Goal: Task Accomplishment & Management: Manage account settings

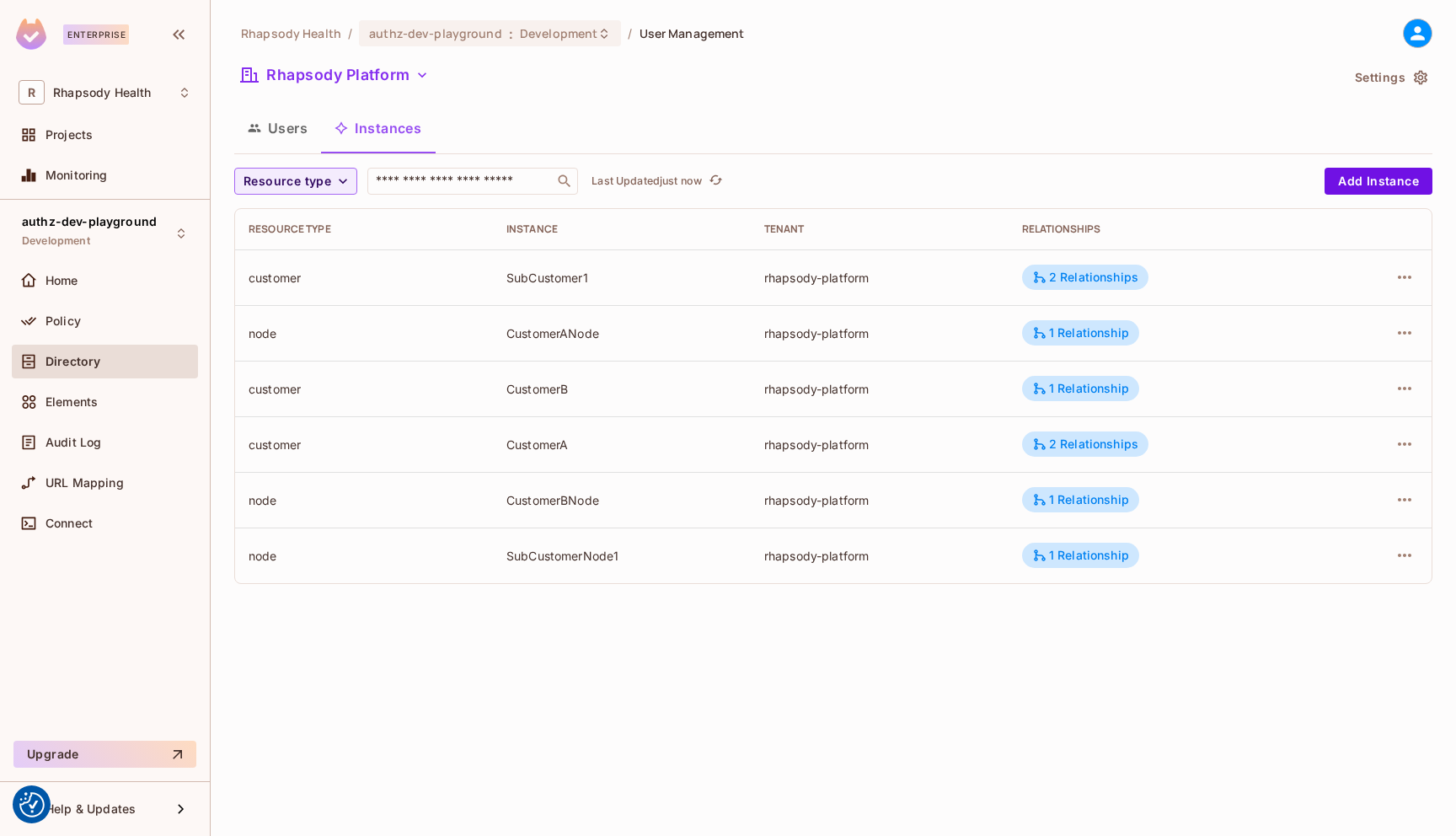
click at [267, 135] on button "Users" at bounding box center [278, 128] width 87 height 42
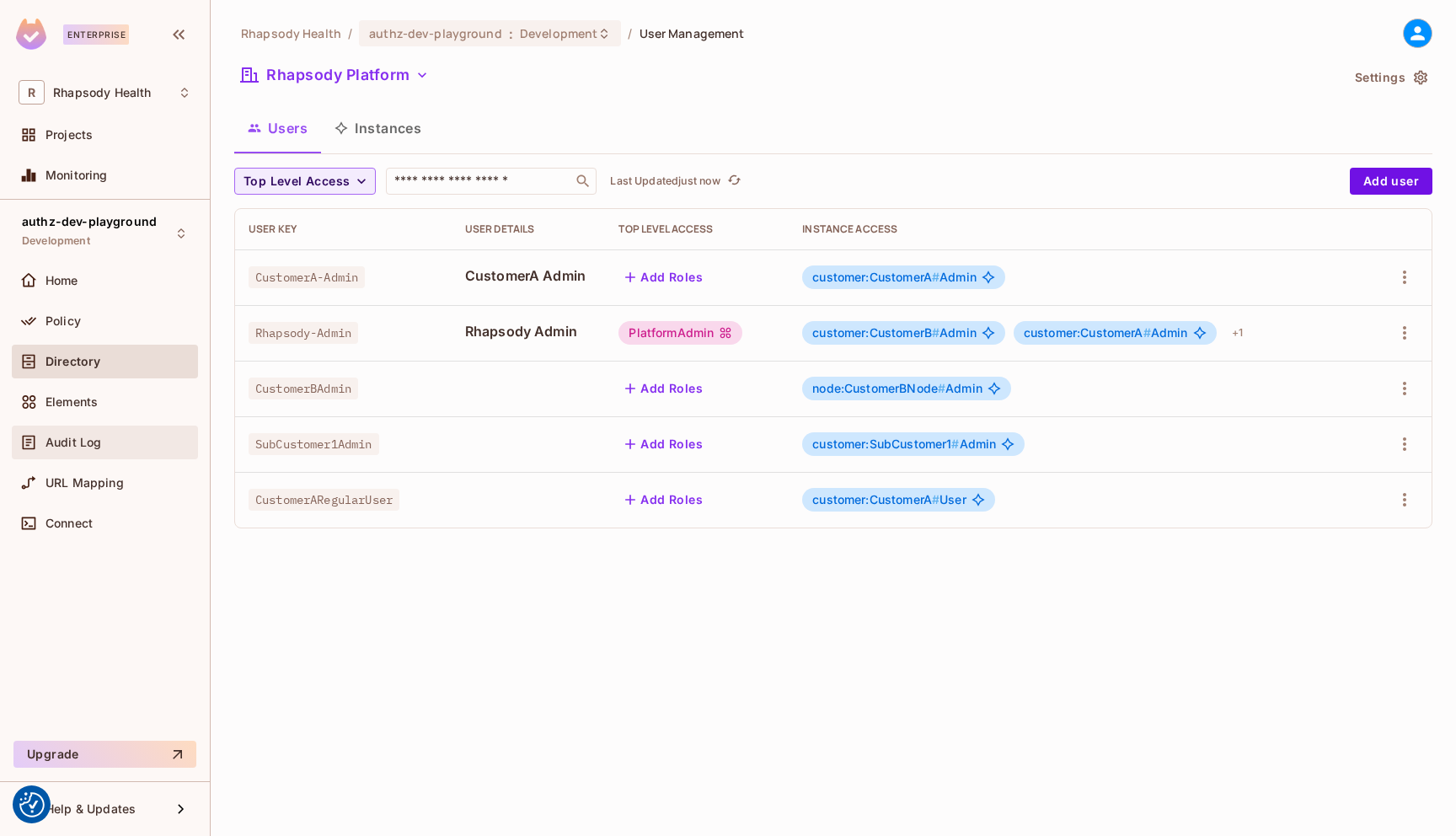
click at [94, 442] on span "Audit Log" at bounding box center [73, 443] width 55 height 13
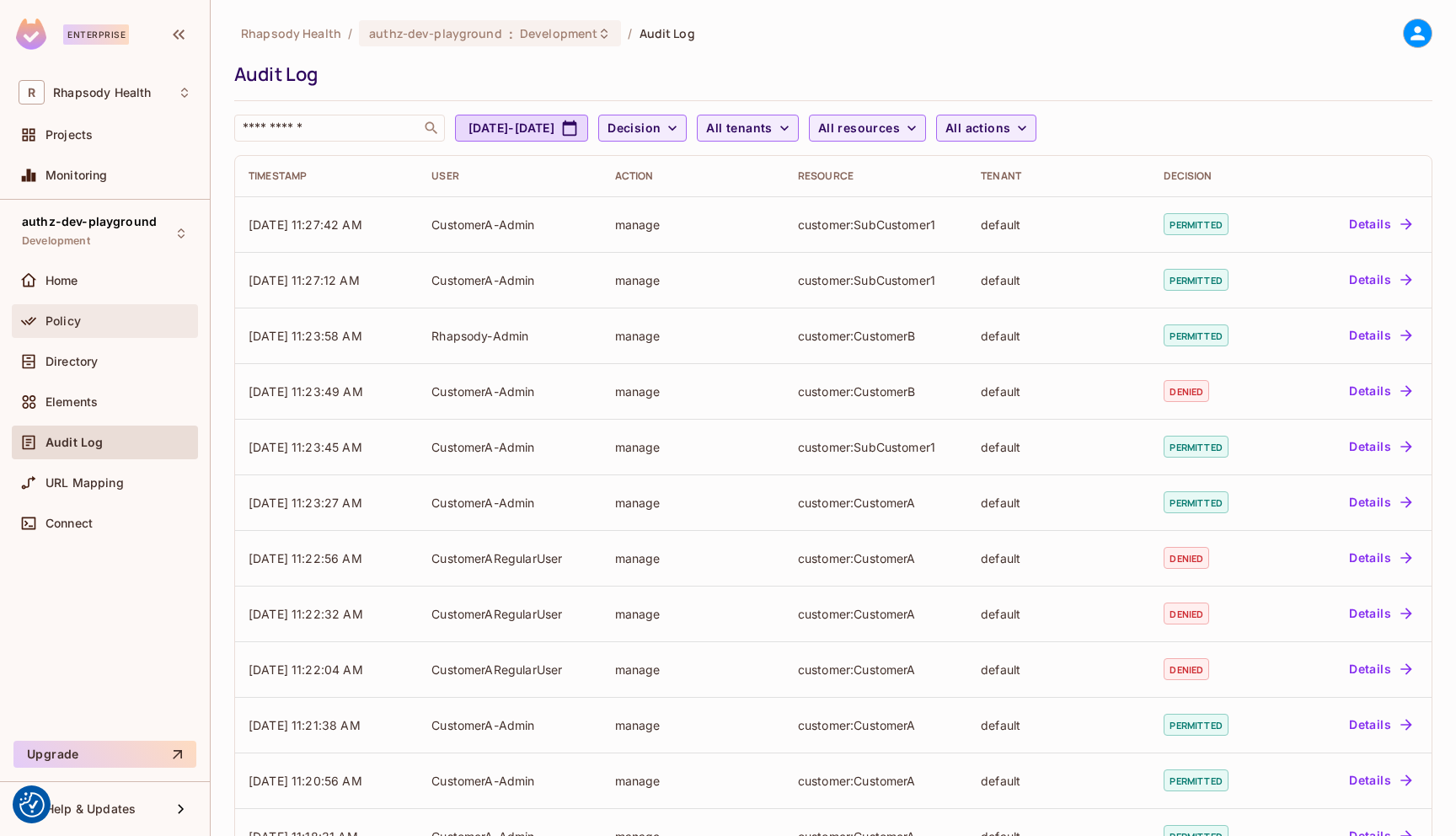
click at [89, 324] on div "Policy" at bounding box center [118, 321] width 146 height 13
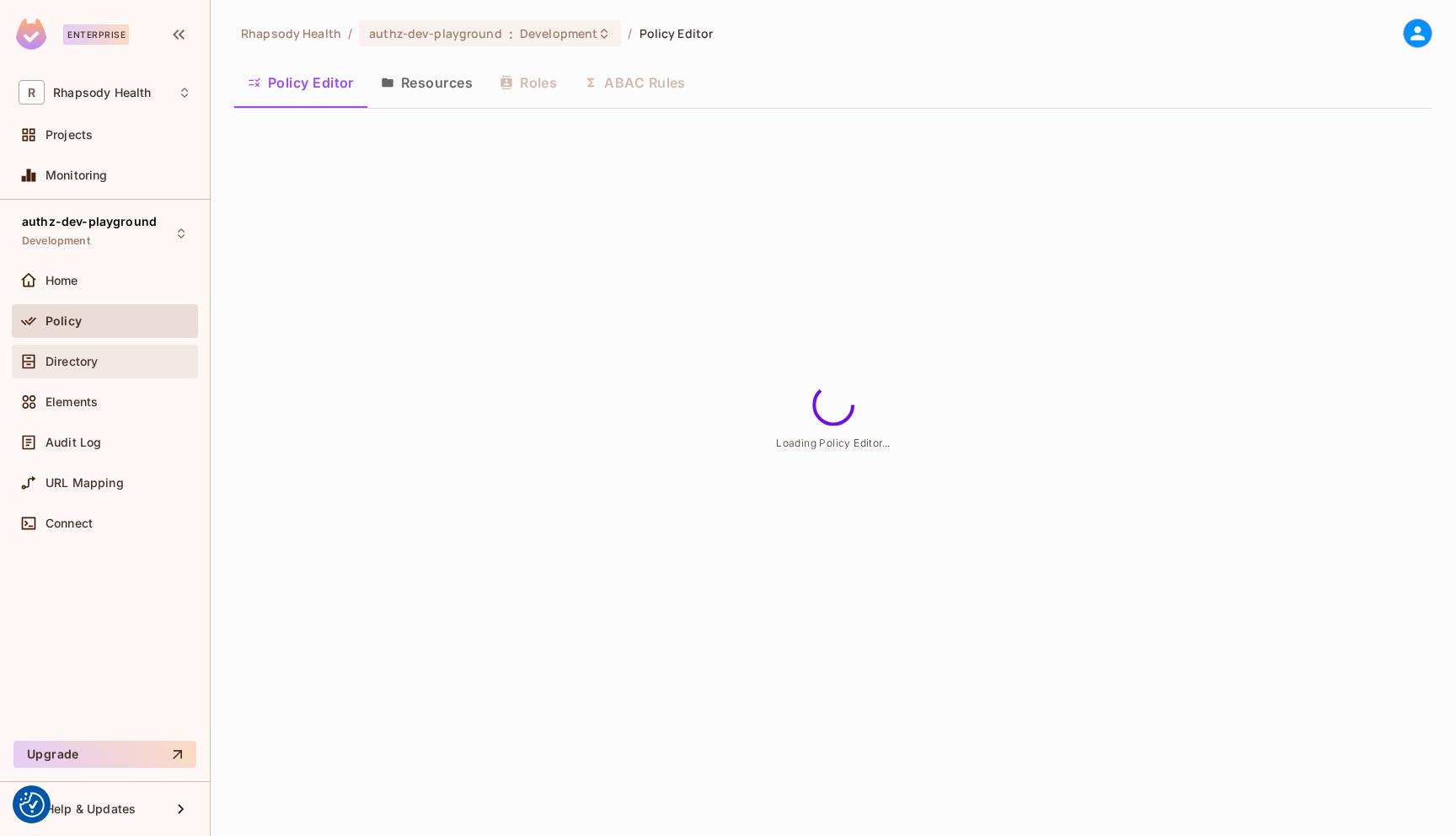
click at [77, 352] on div "Directory" at bounding box center [104, 361] width 173 height 20
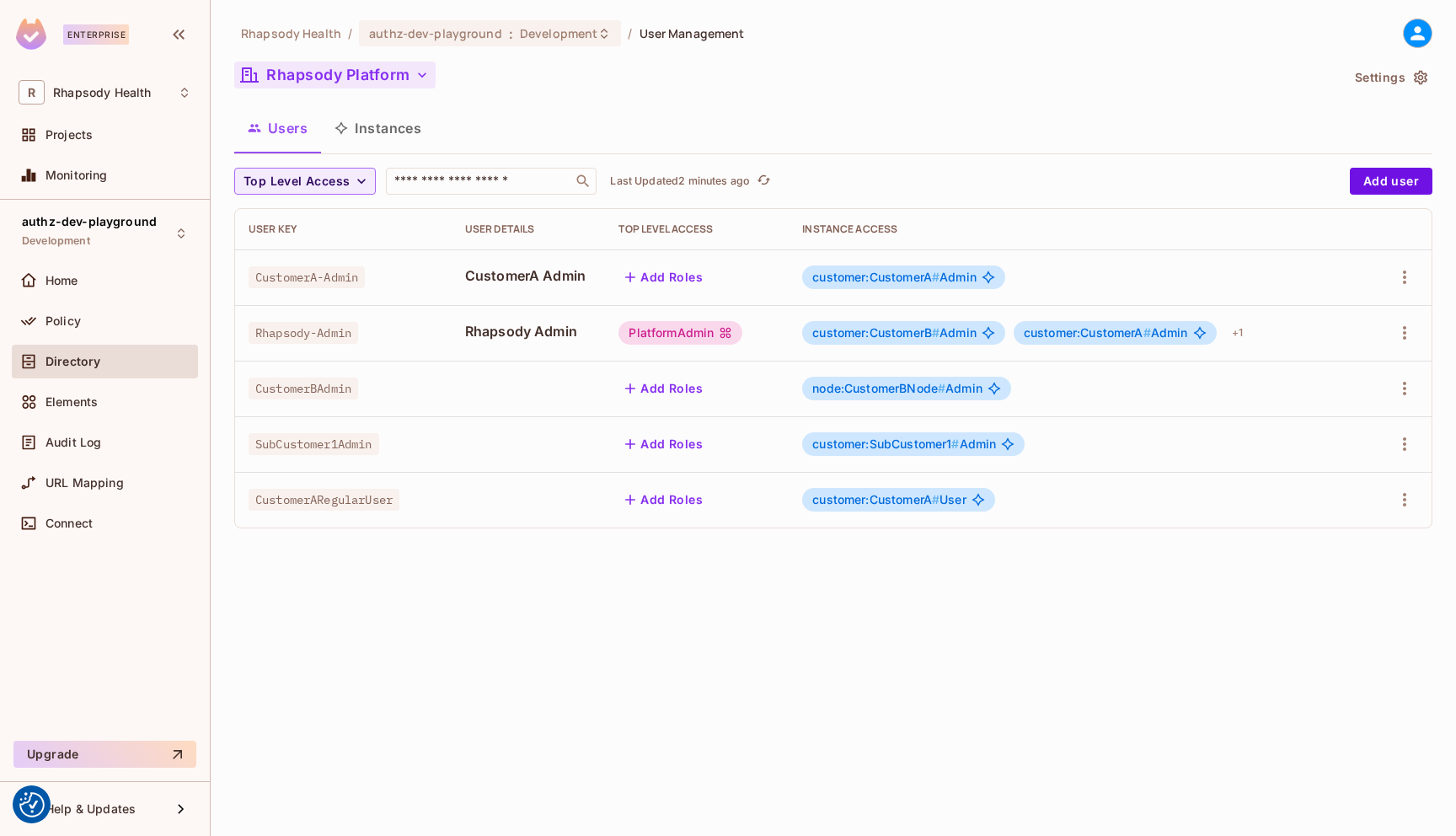
click at [374, 71] on button "Rhapsody Platform" at bounding box center [335, 74] width 201 height 27
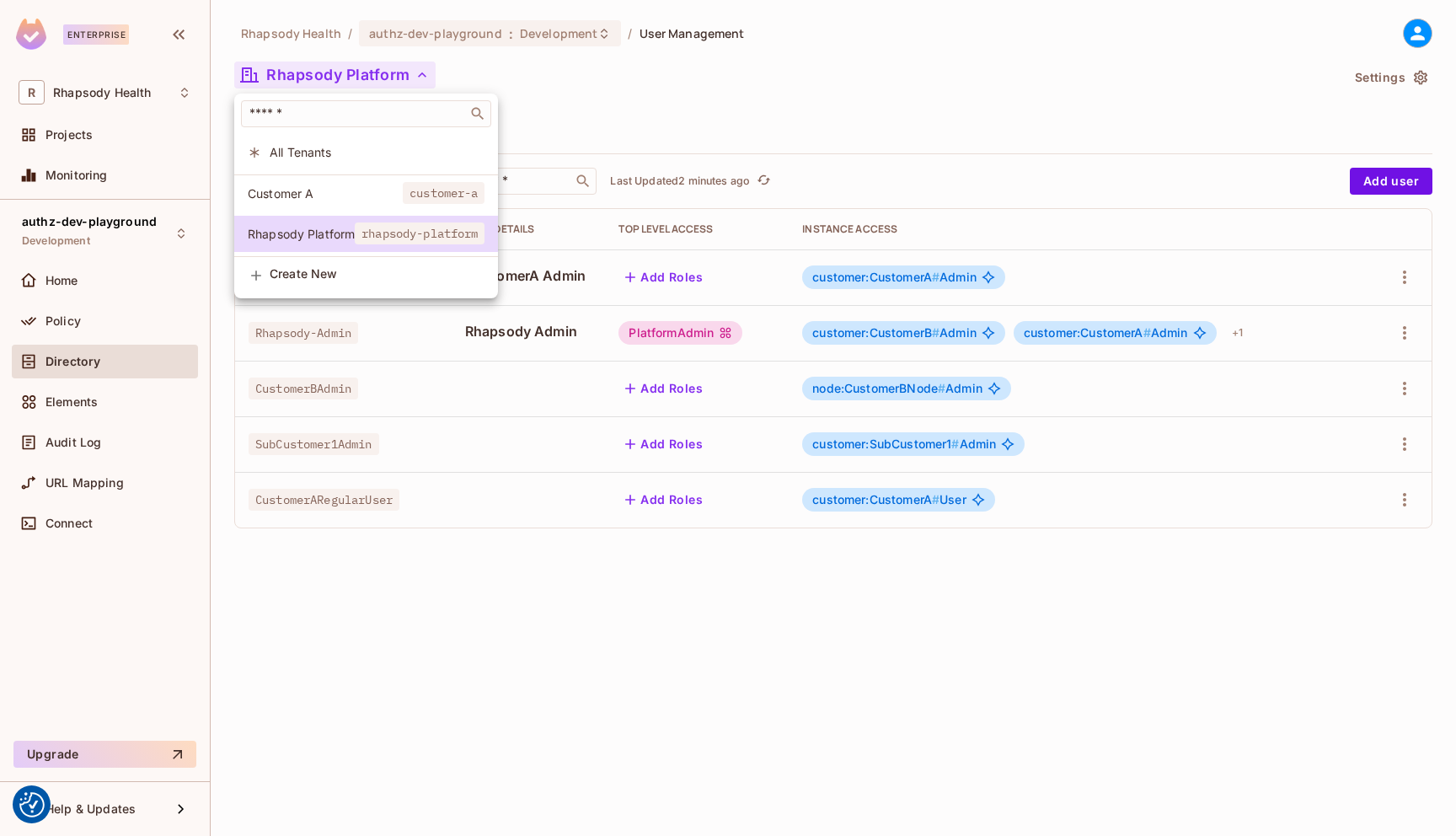
click at [598, 97] on div at bounding box center [728, 418] width 1456 height 836
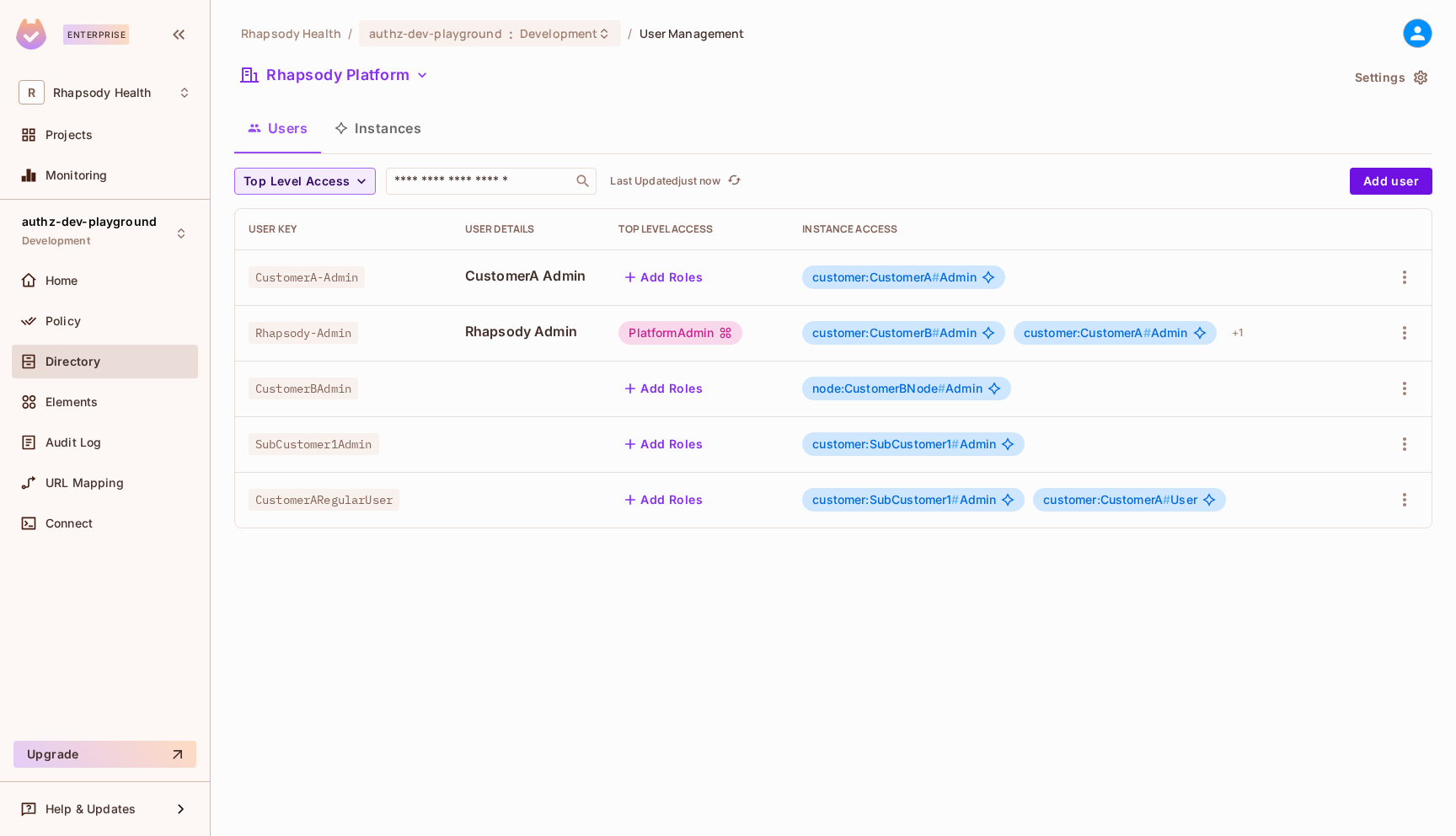
click at [968, 507] on span "customer:SubCustomer1 # Admin" at bounding box center [905, 500] width 184 height 13
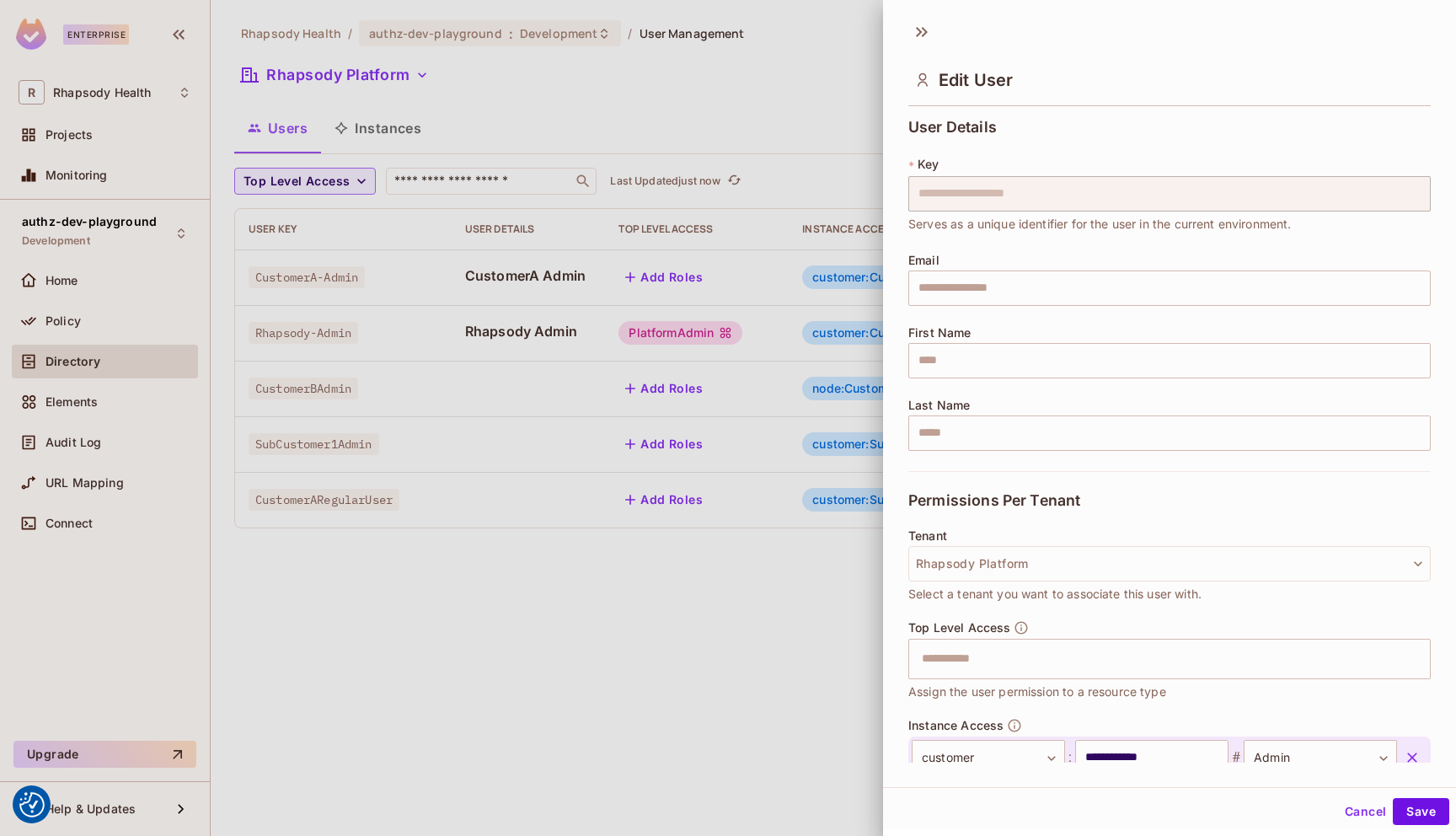
scroll to position [158, 0]
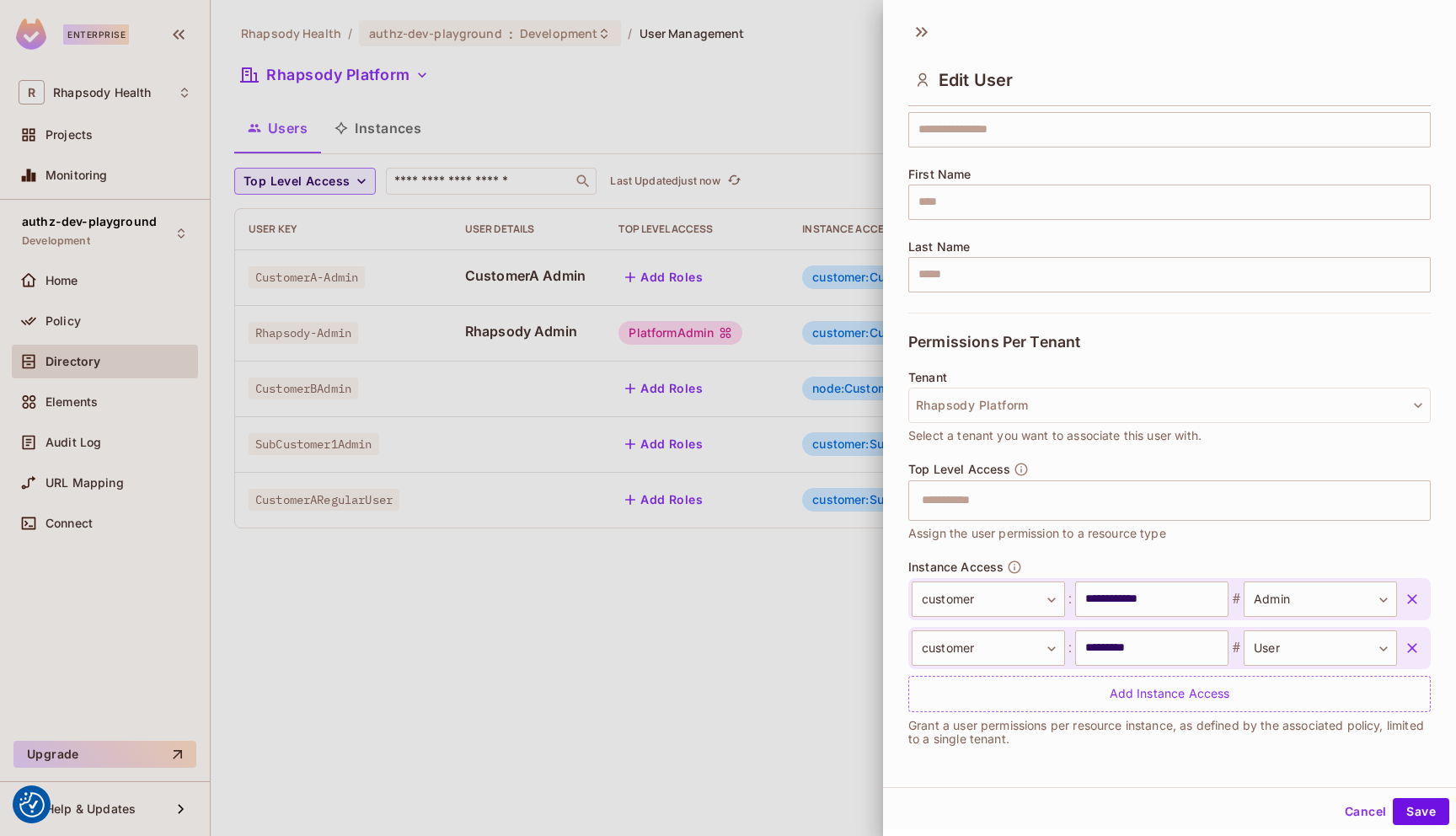
click at [1414, 596] on icon "button" at bounding box center [1413, 599] width 17 height 17
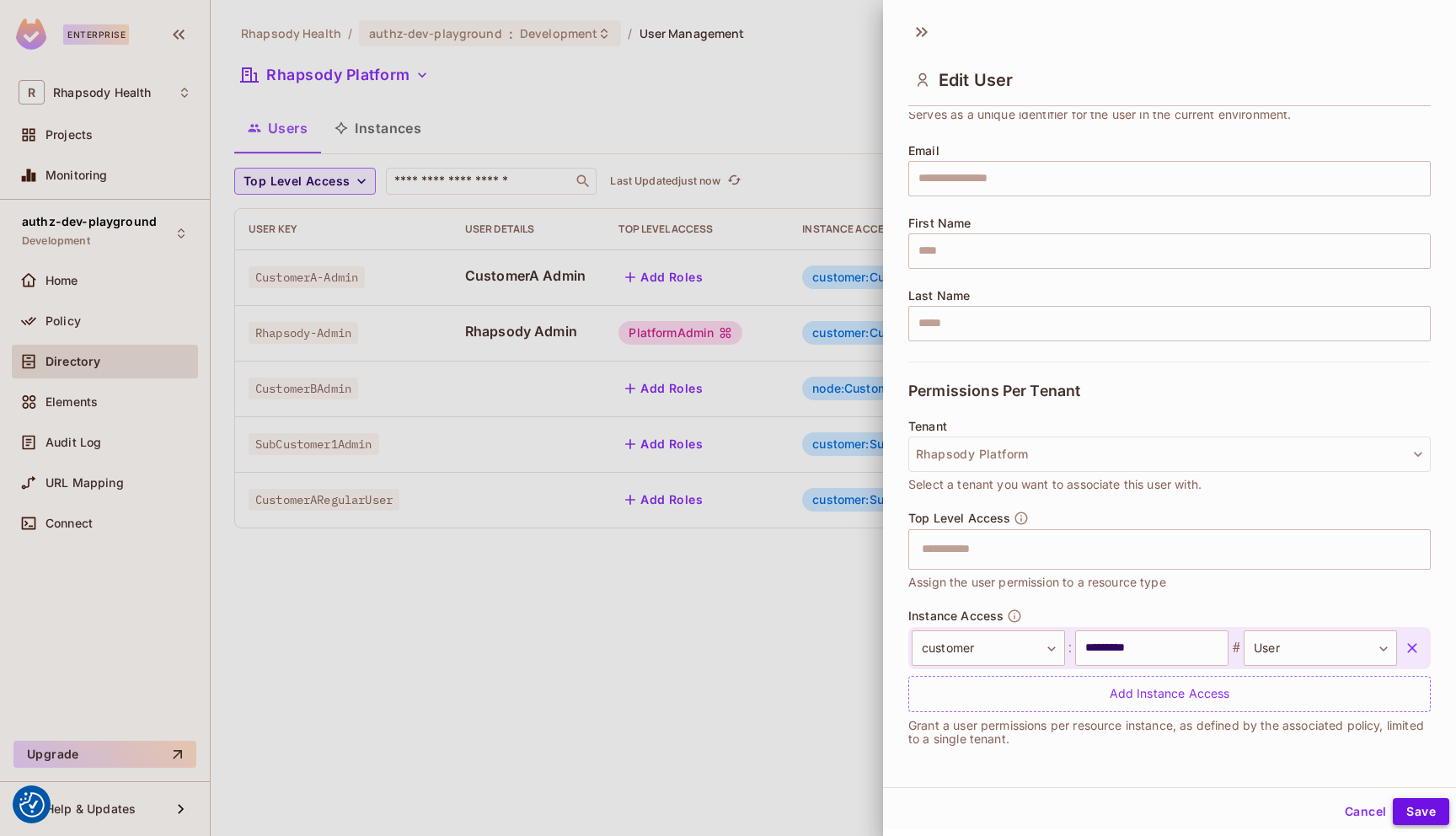
click at [1426, 807] on button "Save" at bounding box center [1421, 812] width 56 height 27
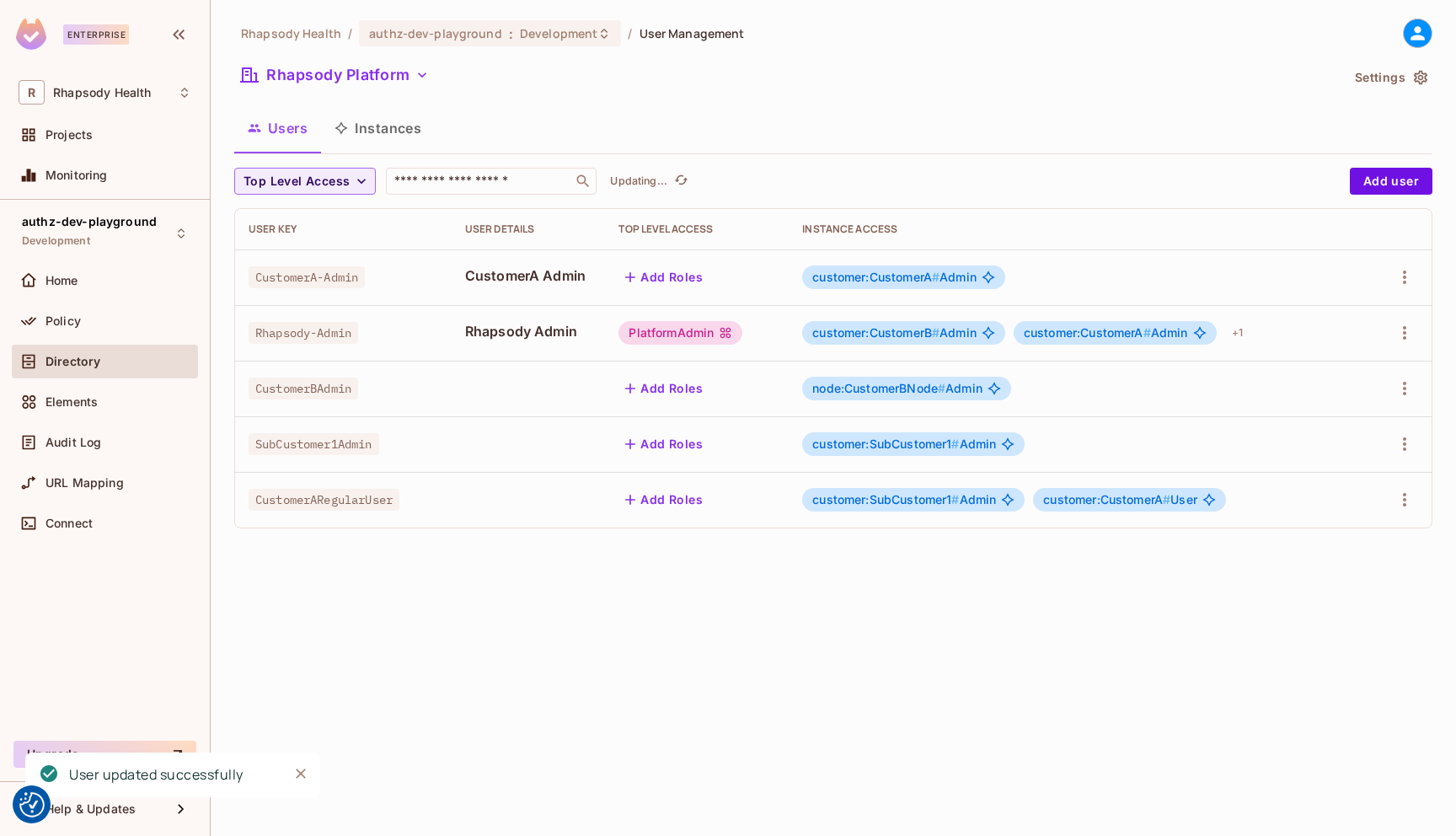
click at [745, 607] on div "Rhapsody Health / authz-dev-playground : Development / User Management Rhapsody…" at bounding box center [834, 418] width 1246 height 836
click at [996, 500] on span "customer:SubCustomer1 # Admin" at bounding box center [905, 500] width 184 height 13
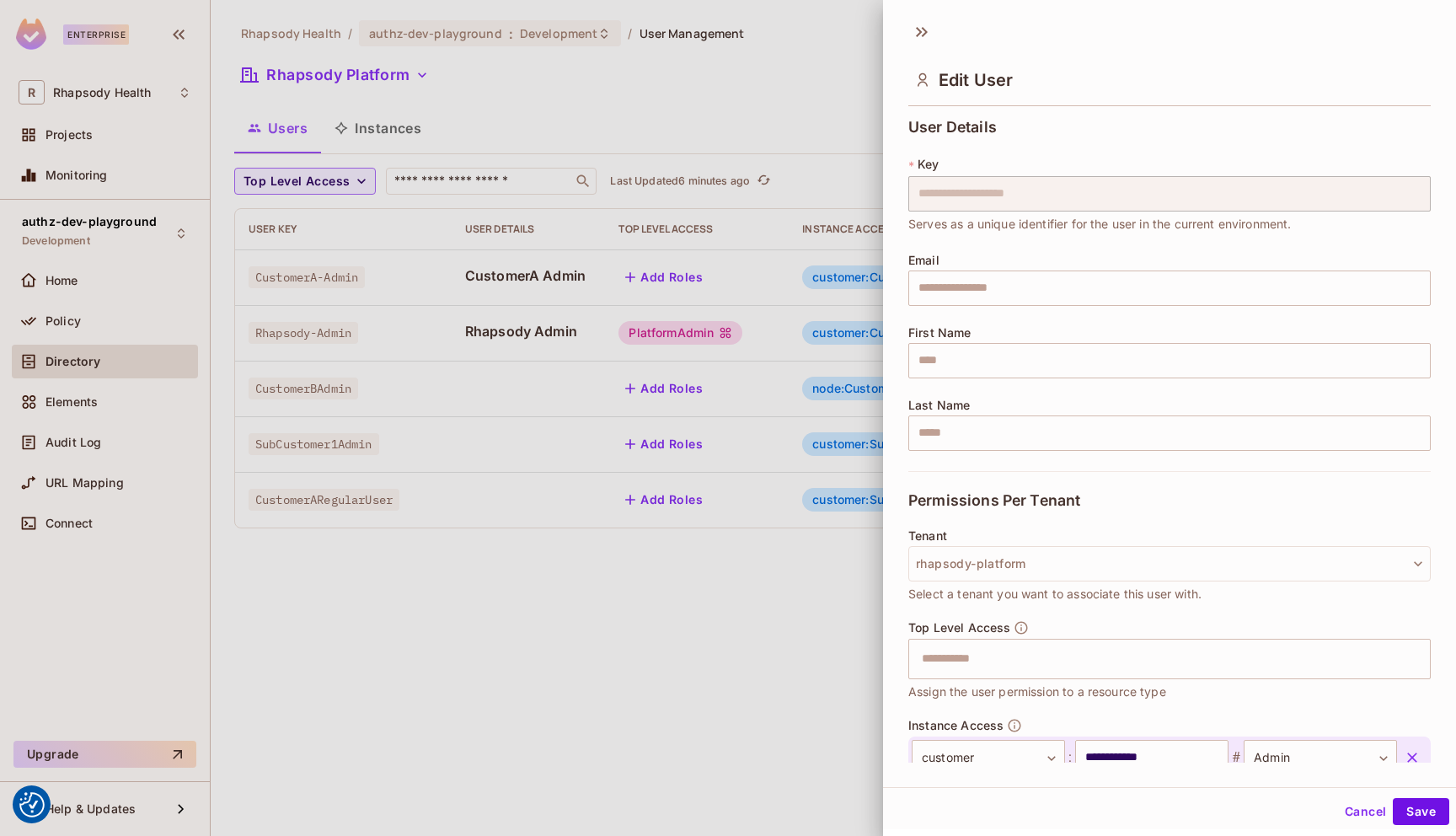
click at [1012, 502] on span "Permissions Per Tenant" at bounding box center [994, 501] width 172 height 17
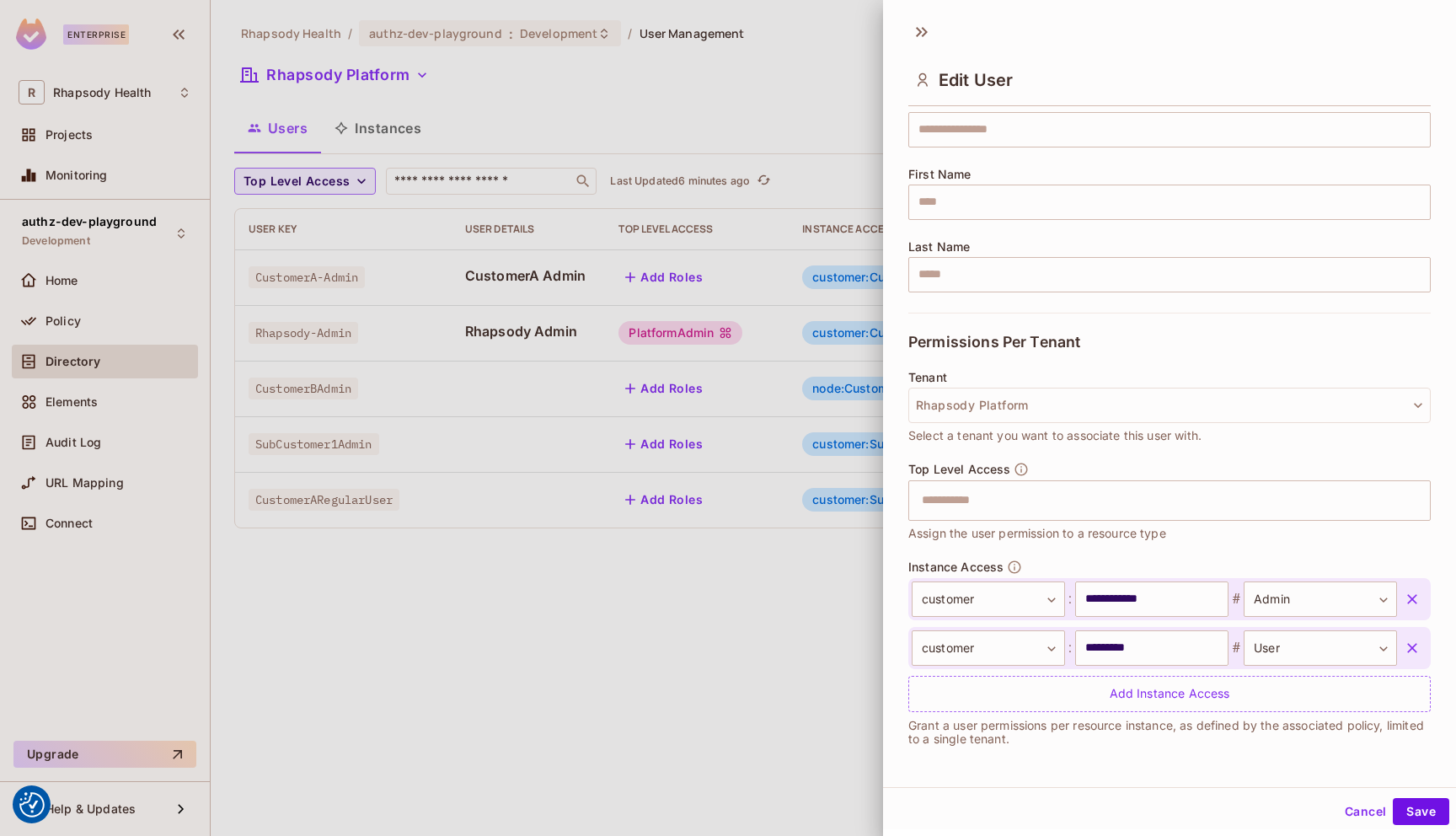
click at [1411, 599] on icon "button" at bounding box center [1412, 599] width 10 height 10
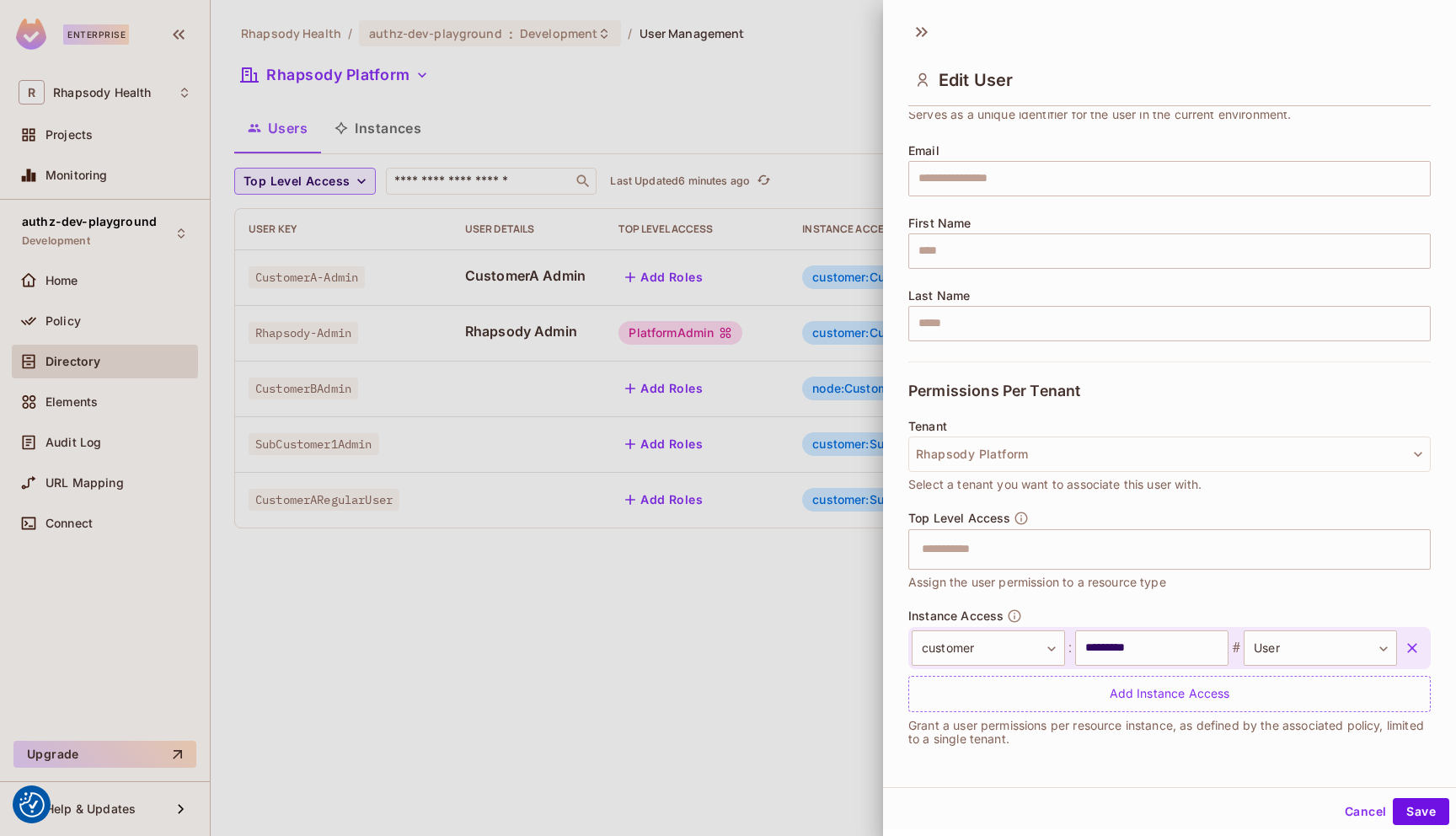
scroll to position [110, 0]
click at [1428, 808] on button "Save" at bounding box center [1421, 812] width 56 height 27
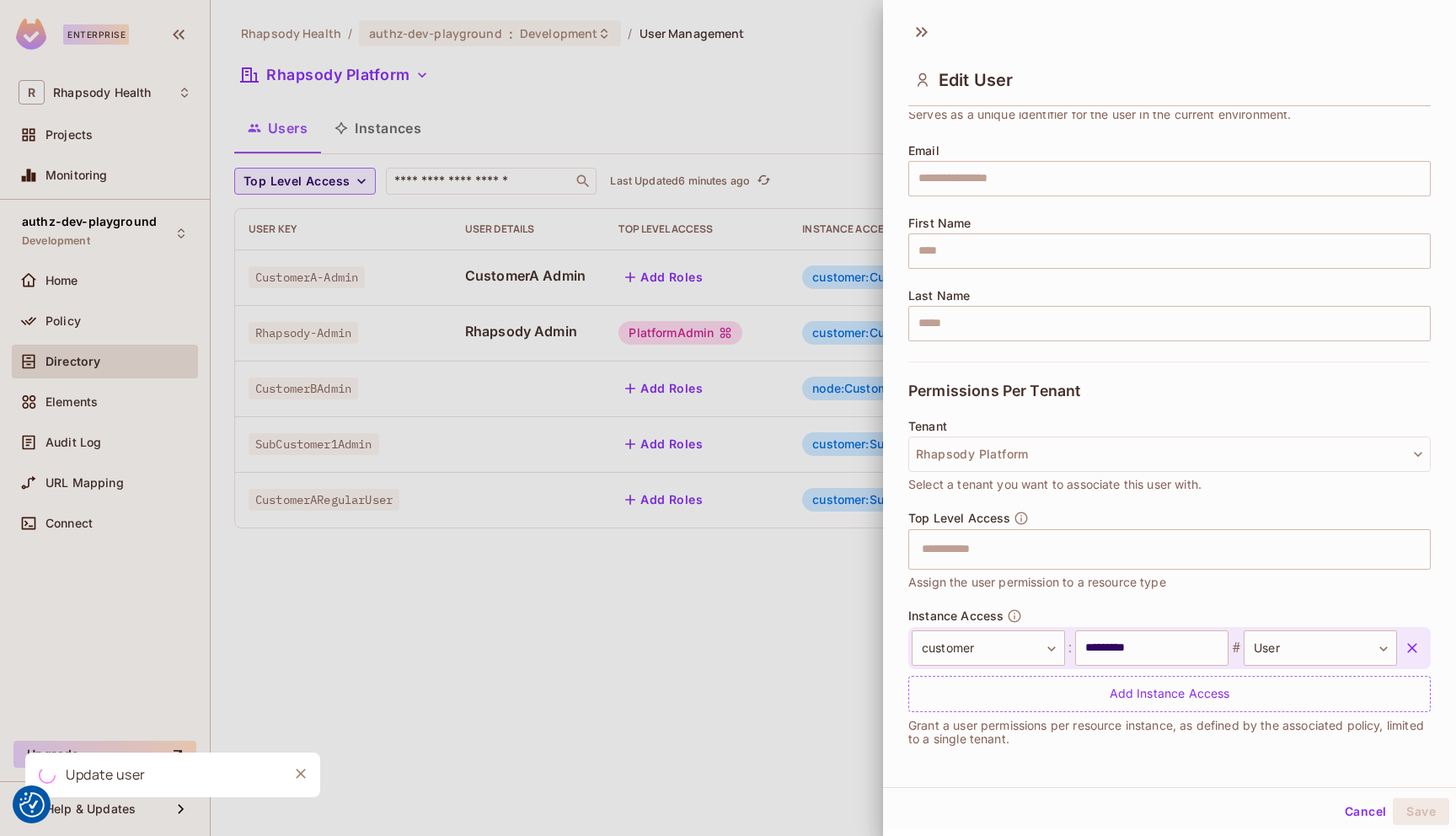
click at [769, 584] on div at bounding box center [728, 418] width 1456 height 836
